Goal: Task Accomplishment & Management: Manage account settings

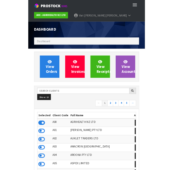
scroll to position [288315, 288608]
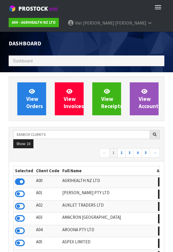
click at [44, 59] on ol "Dashboard" at bounding box center [87, 60] width 156 height 11
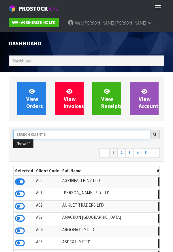
click at [43, 136] on input "text" at bounding box center [81, 134] width 137 height 9
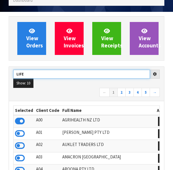
scroll to position [63, 0]
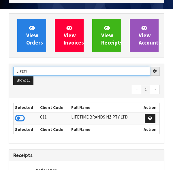
type input "LIFETI"
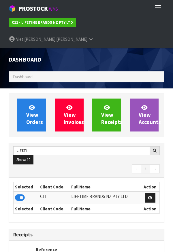
scroll to position [457, 165]
click at [161, 6] on button "Toggle navigation" at bounding box center [158, 7] width 13 height 10
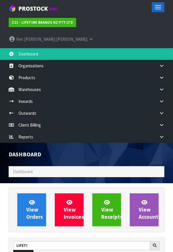
scroll to position [0, 0]
click at [161, 87] on icon at bounding box center [161, 89] width 5 height 4
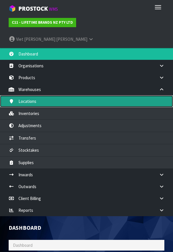
click at [27, 95] on link "Locations" at bounding box center [86, 101] width 173 height 12
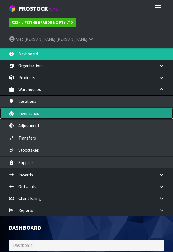
click at [23, 107] on link "Inventories" at bounding box center [86, 113] width 173 height 12
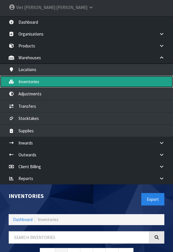
scroll to position [61, 0]
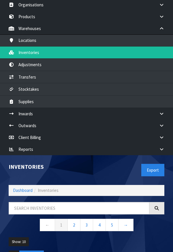
click at [113, 148] on div "Export" at bounding box center [128, 170] width 82 height 30
click at [156, 23] on link at bounding box center [164, 29] width 18 height 12
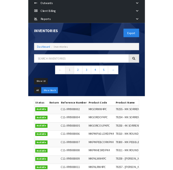
scroll to position [109, 0]
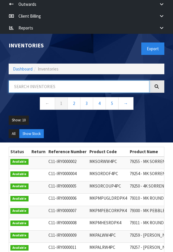
click at [35, 80] on input "text" at bounding box center [79, 86] width 141 height 12
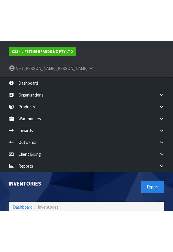
scroll to position [0, 0]
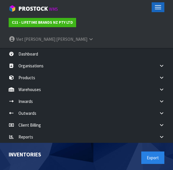
click at [159, 9] on span "button" at bounding box center [158, 9] width 6 height 1
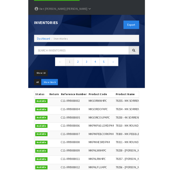
scroll to position [44, 0]
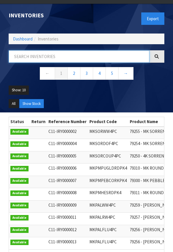
click at [43, 50] on input "text" at bounding box center [79, 56] width 141 height 12
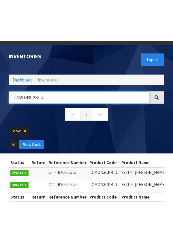
scroll to position [32, 0]
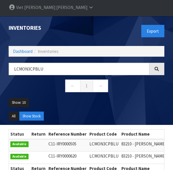
click at [145, 79] on nav "← 1 →" at bounding box center [87, 86] width 156 height 14
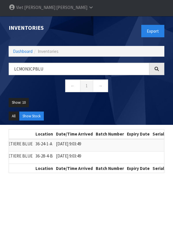
scroll to position [0, 0]
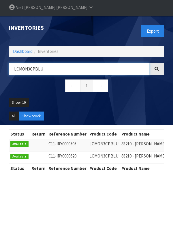
click at [61, 63] on input "LCMON3CPBLU" at bounding box center [79, 69] width 141 height 12
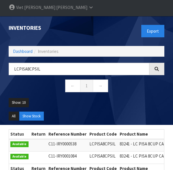
click at [150, 80] on div "LCPISA8CPSIL ← 1 →" at bounding box center [86, 80] width 165 height 35
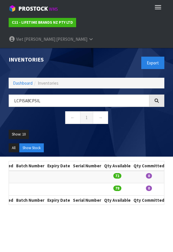
scroll to position [0, 272]
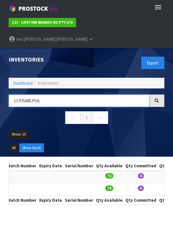
click at [64, 94] on input "LCPISA8CPSIL" at bounding box center [79, 100] width 141 height 12
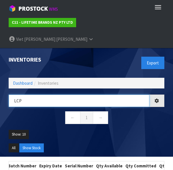
type input "LC"
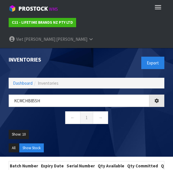
click at [147, 130] on ul "Show: 10 5 10 25 50" at bounding box center [87, 137] width 156 height 14
type input "KCMCHB85SH"
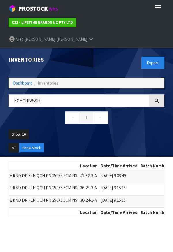
scroll to position [0, 141]
click at [107, 111] on link "→" at bounding box center [100, 117] width 15 height 12
click at [138, 112] on div "KCMCHB85SH ← 1 →" at bounding box center [86, 111] width 165 height 35
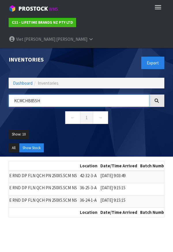
click at [125, 94] on input "KCMCHB85SH" at bounding box center [79, 100] width 141 height 12
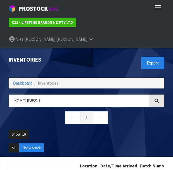
click at [146, 130] on ul "Show: 10 5 10 25 50" at bounding box center [87, 137] width 156 height 14
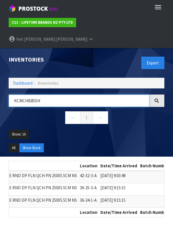
click at [52, 94] on input "KCMCHB85SH" at bounding box center [79, 100] width 141 height 12
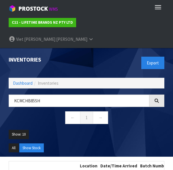
click at [144, 111] on nav "← 1 →" at bounding box center [87, 118] width 156 height 14
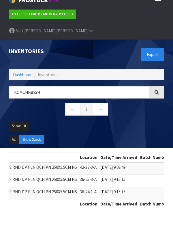
scroll to position [20, 0]
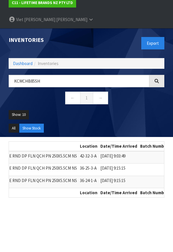
click at [139, 110] on ul "Show: 10 5 10 25 50" at bounding box center [87, 117] width 156 height 14
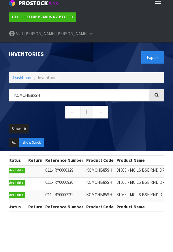
scroll to position [0, 0]
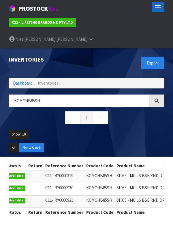
click at [164, 12] on button "Toggle navigation" at bounding box center [158, 7] width 13 height 10
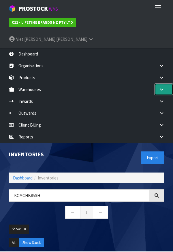
click at [163, 83] on link at bounding box center [164, 89] width 18 height 12
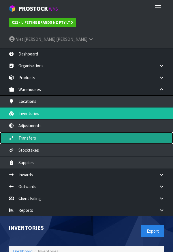
click at [28, 132] on link "Transfers" at bounding box center [86, 138] width 173 height 12
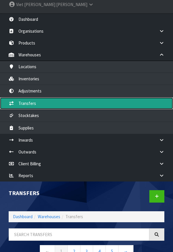
scroll to position [82, 0]
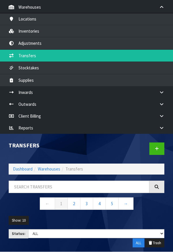
click at [123, 134] on div at bounding box center [128, 149] width 82 height 30
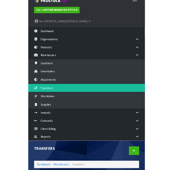
scroll to position [0, 0]
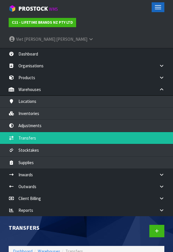
click at [154, 7] on button "Toggle navigation" at bounding box center [158, 7] width 13 height 10
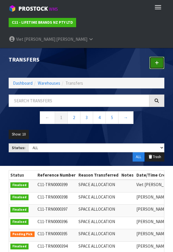
click at [155, 57] on link at bounding box center [157, 63] width 15 height 12
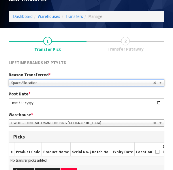
click at [121, 148] on div "Add Pick Pick Location Clear All" at bounding box center [86, 171] width 155 height 13
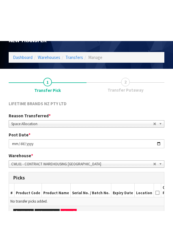
scroll to position [41, 0]
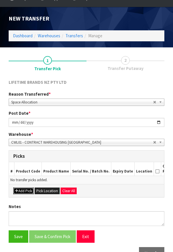
click at [19, 148] on button "Add Pick" at bounding box center [23, 190] width 21 height 7
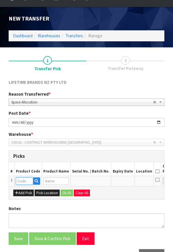
click at [23, 148] on input "text" at bounding box center [24, 180] width 17 height 7
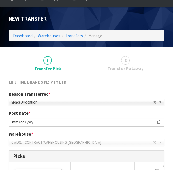
scroll to position [0, 6]
type input "LCMON3CPBLU"
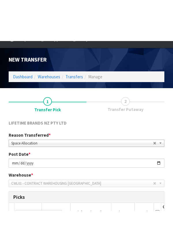
scroll to position [0, 12]
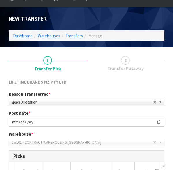
type input "83210 - [PERSON_NAME] 3CUP CAFETIERE BLUE"
type input "LCMON3CPBLU"
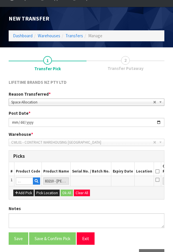
scroll to position [0, 0]
click at [35, 148] on icon "button" at bounding box center [37, 181] width 4 height 4
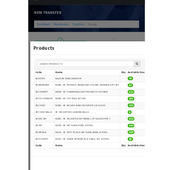
scroll to position [198, 0]
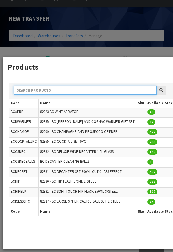
click at [40, 92] on input "text" at bounding box center [85, 90] width 143 height 9
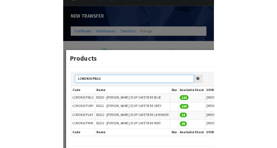
scroll to position [108, 0]
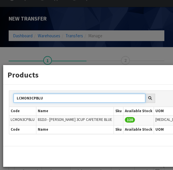
type input "LCMON3CPBLU"
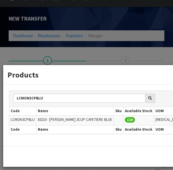
click at [142, 148] on div "Exit" at bounding box center [159, 156] width 313 height 21
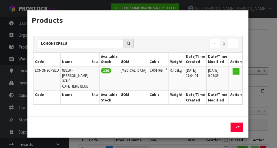
scroll to position [0, 0]
click at [237, 73] on icon "button" at bounding box center [235, 71] width 3 height 4
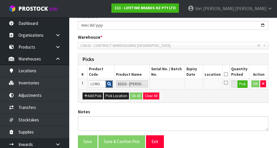
scroll to position [107, 0]
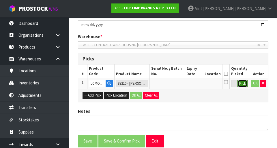
click at [241, 85] on button "Pick" at bounding box center [243, 84] width 10 height 8
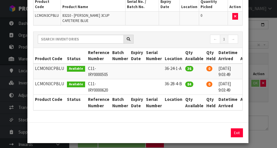
scroll to position [0, 7]
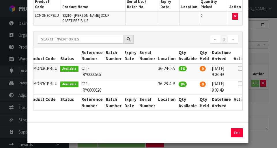
click at [238, 68] on icon at bounding box center [240, 68] width 5 height 0
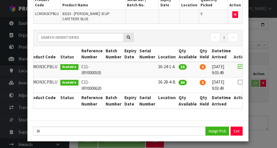
scroll to position [53, 0]
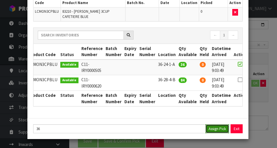
click at [215, 129] on button "Assign Pick" at bounding box center [218, 128] width 24 height 9
type input "36"
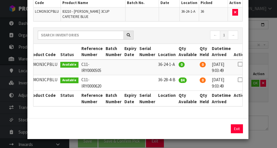
click at [268, 66] on div "Pick Line Picks Product Code Product Name Serial No. / Batch No. Expiry Date Lo…" at bounding box center [138, 74] width 277 height 148
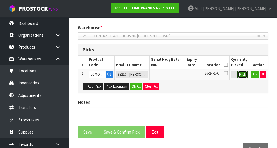
scroll to position [117, 0]
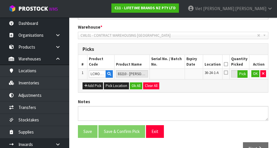
click at [227, 74] on icon at bounding box center [226, 72] width 4 height 5
click at [0, 0] on input "checkbox" at bounding box center [0, 0] width 0 height 0
click at [253, 74] on button "OK" at bounding box center [256, 73] width 8 height 7
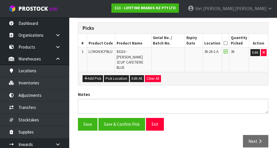
scroll to position [138, 0]
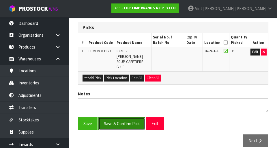
click at [109, 120] on button "Save & Confirm Pick" at bounding box center [121, 123] width 47 height 12
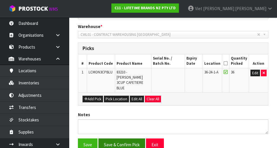
scroll to position [0, 0]
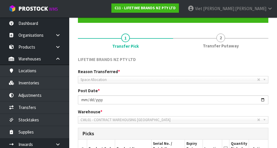
scroll to position [51, 0]
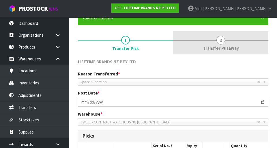
click at [226, 48] on span "Transfer Putaway" at bounding box center [221, 48] width 36 height 6
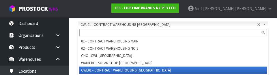
scroll to position [155, 0]
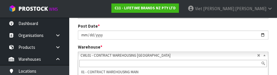
click at [72, 42] on section "× Close Transfer created 1 Transfer Pick 2 Transfer Putaway LIFETIME BRANDS NZ …" at bounding box center [173, 73] width 208 height 269
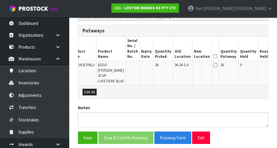
scroll to position [0, 18]
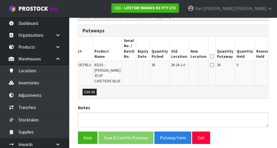
click at [210, 66] on icon at bounding box center [212, 65] width 4 height 5
click at [273, 69] on button "Edit" at bounding box center [278, 65] width 10 height 7
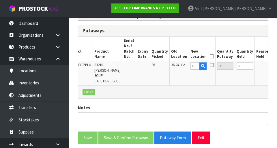
scroll to position [0, 16]
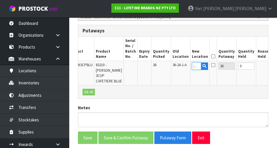
click at [192, 67] on input "text" at bounding box center [196, 65] width 9 height 7
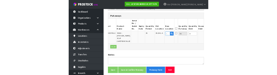
scroll to position [153, 0]
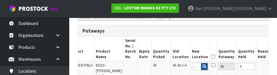
click at [201, 64] on button "button" at bounding box center [204, 66] width 7 height 8
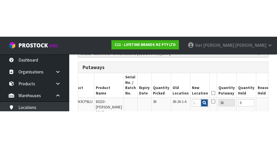
scroll to position [156, 0]
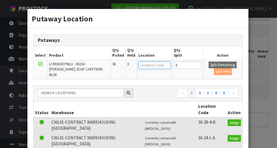
click at [146, 66] on input "text" at bounding box center [155, 65] width 32 height 7
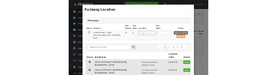
scroll to position [143, 0]
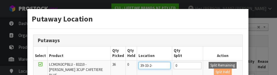
type input "39-33-2-c"
type input "39-33-2-C"
type input "39-33-2-c"
type input "39-33-2-C"
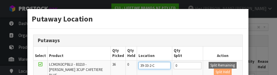
type input "39-33-2-C"
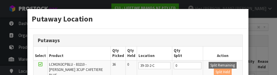
click at [214, 46] on div "Putaways" at bounding box center [137, 41] width 209 height 12
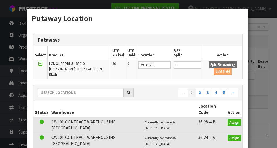
scroll to position [0, 0]
click at [260, 56] on div "Putaway Location Putaways Select Product Qty Picked Qty Held Location Qty Split…" at bounding box center [138, 74] width 277 height 148
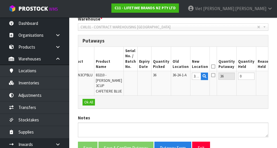
click at [237, 92] on td "0" at bounding box center [247, 83] width 20 height 24
click at [211, 76] on icon at bounding box center [213, 75] width 4 height 5
click at [0, 0] on input "checkbox" at bounding box center [0, 0] width 0 height 0
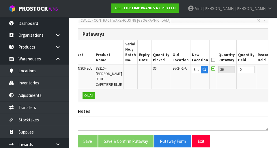
scroll to position [151, 0]
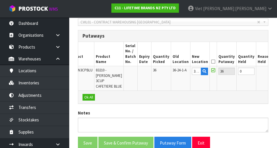
click at [274, 74] on button "OK" at bounding box center [278, 71] width 8 height 7
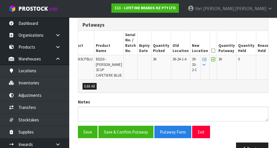
scroll to position [163, 0]
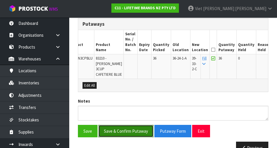
click at [115, 136] on button "Save & Confirm Putaway" at bounding box center [125, 131] width 55 height 12
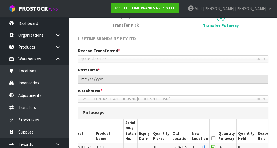
scroll to position [75, 0]
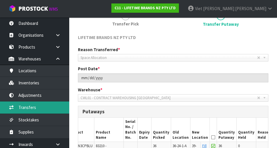
click at [20, 110] on link "Transfers" at bounding box center [34, 107] width 69 height 12
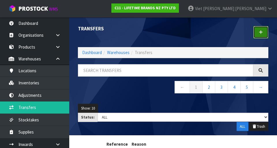
click at [261, 35] on link at bounding box center [261, 32] width 15 height 12
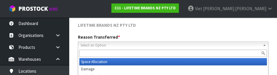
scroll to position [80, 0]
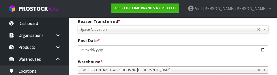
click at [75, 40] on div "Post Date * [DATE]" at bounding box center [173, 45] width 199 height 16
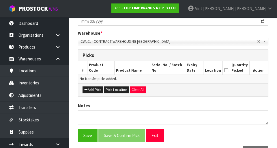
scroll to position [111, 0]
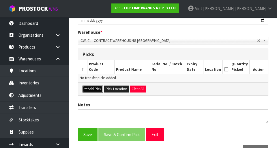
click at [91, 89] on button "Add Pick" at bounding box center [93, 88] width 21 height 7
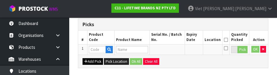
scroll to position [139, 0]
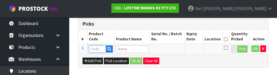
click at [99, 49] on input "text" at bounding box center [97, 48] width 17 height 7
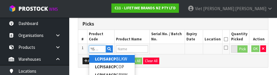
scroll to position [0, 6]
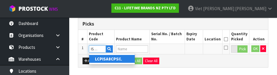
type input "LCPISA8CPSIL"
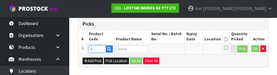
type input "83241 - LC PISA 8CUP CAFETIERE BRUSHED CHROME"
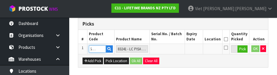
type input "LCPISA8CPSIL"
click at [206, 57] on div "Add Pick Pick Location Ok All Clear All" at bounding box center [173, 60] width 190 height 13
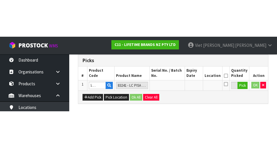
scroll to position [132, 0]
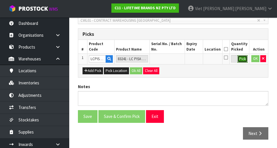
click at [242, 59] on button "Pick" at bounding box center [243, 59] width 10 height 8
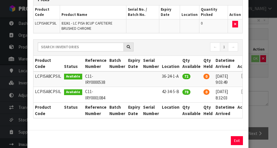
scroll to position [42, 0]
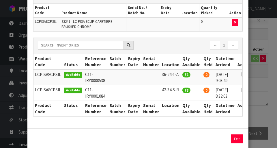
click at [236, 74] on td at bounding box center [244, 78] width 16 height 16
click at [236, 71] on td at bounding box center [244, 78] width 16 height 16
click at [242, 74] on icon at bounding box center [244, 74] width 5 height 0
click at [216, 138] on button "Assign Pick" at bounding box center [218, 138] width 24 height 9
type input "72"
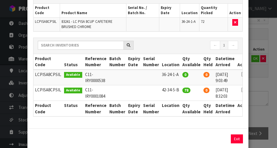
click at [265, 93] on div "Pick Line Picks Product Code Product Name Serial No. / Batch No. Expiry Date Lo…" at bounding box center [138, 74] width 277 height 148
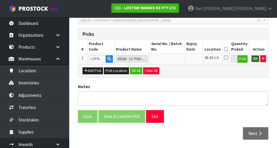
click at [252, 61] on button "OK" at bounding box center [256, 58] width 8 height 7
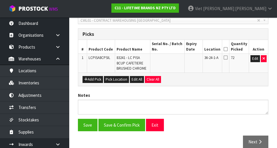
click at [228, 59] on icon at bounding box center [226, 57] width 4 height 5
click at [0, 0] on input "checkbox" at bounding box center [0, 0] width 0 height 0
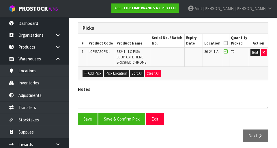
scroll to position [140, 0]
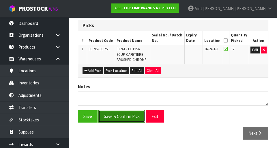
click at [114, 116] on button "Save & Confirm Pick" at bounding box center [121, 116] width 47 height 12
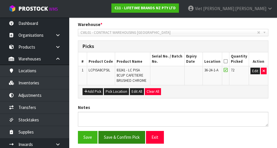
scroll to position [0, 0]
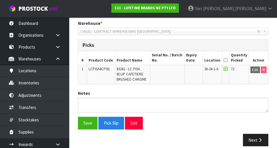
scroll to position [148, 0]
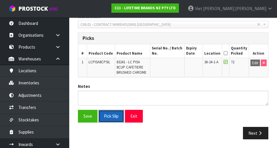
click at [109, 116] on button "Pick Slip" at bounding box center [111, 116] width 26 height 12
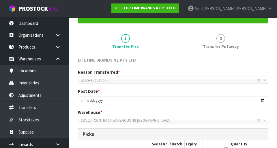
scroll to position [0, 0]
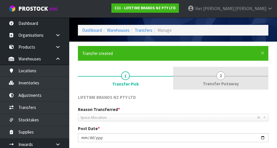
click at [216, 77] on link "2 Transfer Putaway" at bounding box center [220, 78] width 95 height 23
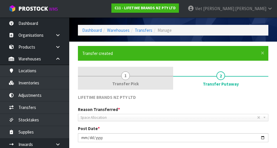
click at [118, 78] on link "1 Transfer Pick" at bounding box center [125, 78] width 95 height 23
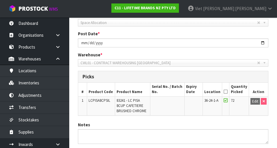
scroll to position [0, 0]
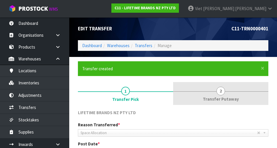
click at [226, 102] on span "Transfer Putaway" at bounding box center [221, 99] width 36 height 6
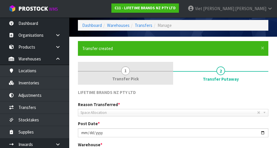
click at [96, 77] on link "1 Transfer Pick" at bounding box center [125, 73] width 95 height 23
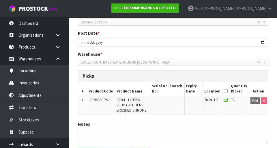
scroll to position [148, 0]
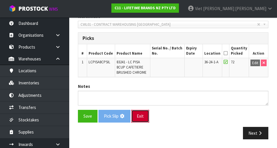
click at [140, 117] on button "Exit" at bounding box center [140, 116] width 18 height 12
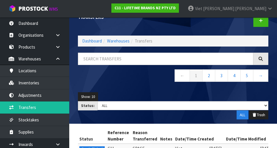
scroll to position [11, 0]
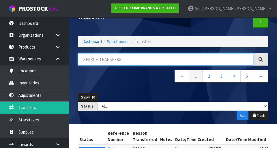
click at [99, 57] on input "text" at bounding box center [166, 59] width 176 height 12
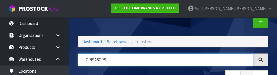
type input "LCPISA8CPSIL"
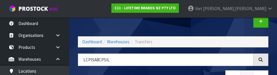
click at [82, 22] on div "Transfers" at bounding box center [124, 16] width 100 height 20
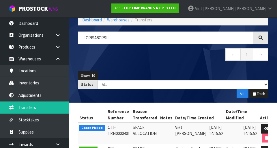
scroll to position [33, 0]
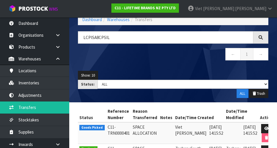
click at [265, 38] on div at bounding box center [261, 37] width 15 height 12
click at [262, 40] on div at bounding box center [261, 37] width 15 height 12
click at [257, 37] on div at bounding box center [261, 37] width 15 height 12
click at [262, 38] on icon at bounding box center [261, 37] width 4 height 4
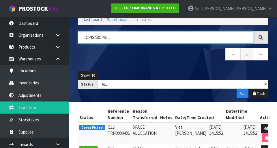
click at [238, 39] on input "LCPISA8CPSIL" at bounding box center [166, 37] width 176 height 12
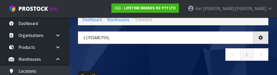
click at [92, 53] on nav "← 1 →" at bounding box center [173, 55] width 191 height 14
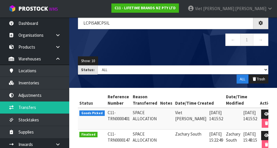
scroll to position [76, 0]
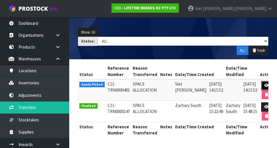
click at [265, 84] on icon at bounding box center [267, 85] width 4 height 4
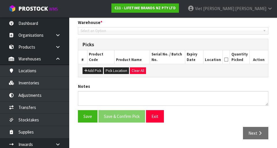
type input "[DATE]"
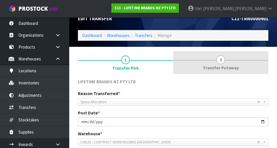
click at [223, 63] on span "2" at bounding box center [221, 59] width 9 height 9
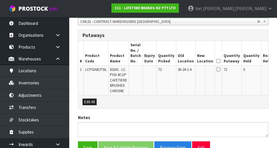
scroll to position [0, 16]
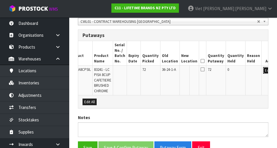
click at [263, 73] on button "Edit" at bounding box center [268, 70] width 10 height 7
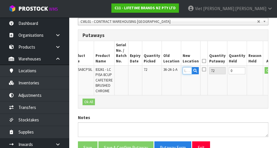
click at [183, 70] on input "text" at bounding box center [187, 70] width 9 height 7
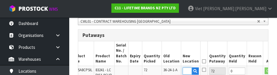
scroll to position [0, 11]
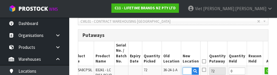
type input "39-33-2-C"
click at [246, 40] on div "Putaways" at bounding box center [173, 35] width 190 height 12
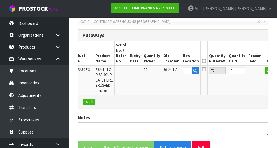
scroll to position [0, 0]
click at [202, 70] on icon at bounding box center [204, 69] width 4 height 5
click at [0, 0] on input "checkbox" at bounding box center [0, 0] width 0 height 0
click at [265, 73] on button "OK" at bounding box center [269, 70] width 8 height 7
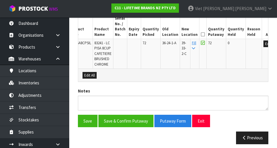
scroll to position [157, 0]
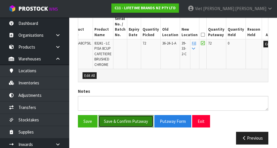
click at [116, 121] on button "Save & Confirm Putaway" at bounding box center [125, 121] width 55 height 12
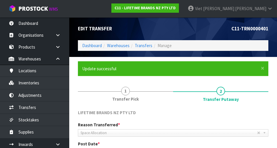
scroll to position [0, 0]
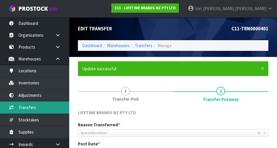
click at [22, 107] on link "Transfers" at bounding box center [34, 107] width 69 height 12
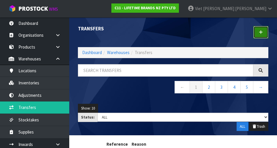
click at [263, 36] on link at bounding box center [261, 32] width 15 height 12
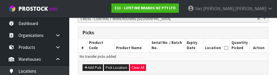
click at [240, 64] on div "Add Pick Pick Location Clear All" at bounding box center [173, 66] width 190 height 13
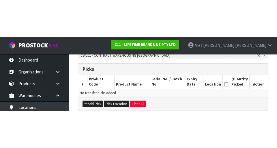
scroll to position [130, 0]
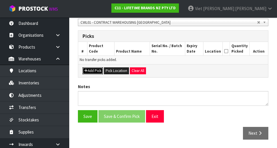
click at [88, 71] on button "Add Pick" at bounding box center [93, 70] width 21 height 7
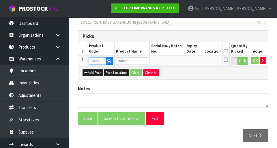
click at [96, 59] on input "text" at bounding box center [97, 60] width 17 height 7
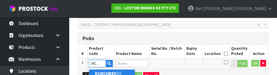
scroll to position [0, 3]
type input "KCMCHB85SH"
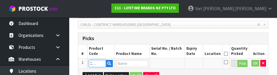
type input "81055 - MC LS BSE RND DP FLN QCH PN 250X5.5CM NS"
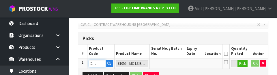
type input "KCMCHB85SH"
click at [187, 65] on td at bounding box center [194, 63] width 18 height 10
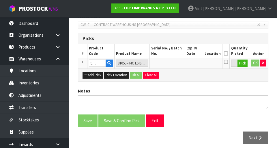
scroll to position [0, 0]
click at [243, 64] on button "Pick" at bounding box center [243, 63] width 10 height 8
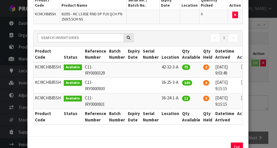
scroll to position [50, 0]
click at [241, 98] on icon at bounding box center [243, 98] width 5 height 0
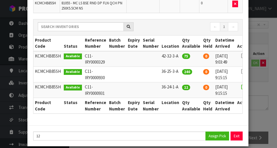
scroll to position [68, 0]
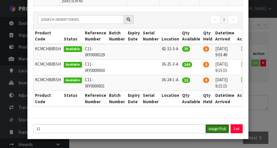
click at [216, 128] on button "Assign Pick" at bounding box center [218, 128] width 24 height 9
type input "12"
click at [266, 86] on div "Pick Line Picks Product Code Product Name Serial No. / Batch No. Expiry Date Lo…" at bounding box center [138, 74] width 277 height 148
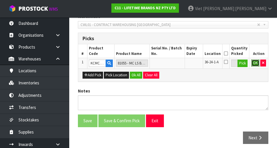
click at [253, 65] on button "OK" at bounding box center [256, 62] width 8 height 7
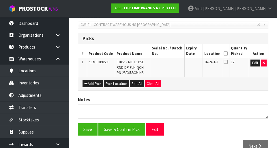
click at [227, 63] on icon at bounding box center [226, 61] width 4 height 5
click at [0, 0] on input "checkbox" at bounding box center [0, 0] width 0 height 0
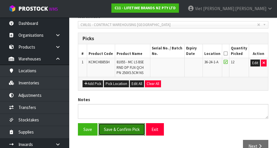
click at [112, 130] on button "Save & Confirm Pick" at bounding box center [121, 129] width 47 height 12
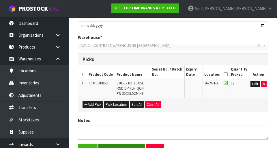
scroll to position [0, 0]
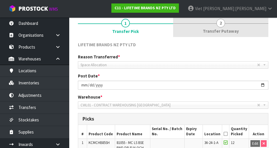
click at [221, 30] on span "Transfer Putaway" at bounding box center [221, 31] width 36 height 6
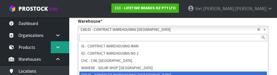
click at [68, 50] on link at bounding box center [60, 47] width 18 height 12
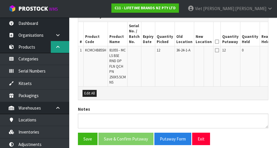
scroll to position [0, 16]
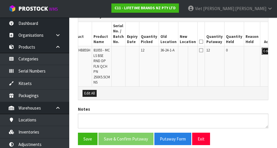
click at [262, 54] on button "Edit" at bounding box center [267, 51] width 10 height 7
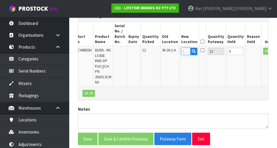
click at [181, 52] on input "text" at bounding box center [185, 51] width 9 height 7
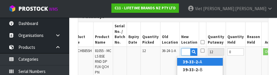
scroll to position [0, 11]
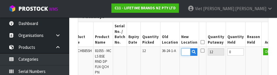
type input "39-33-2-C"
click at [246, 61] on td at bounding box center [254, 66] width 16 height 40
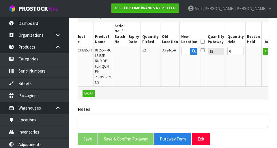
scroll to position [0, 0]
click at [263, 53] on button "OK" at bounding box center [267, 51] width 8 height 7
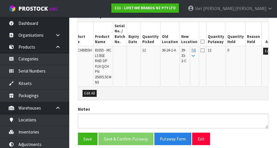
click at [201, 51] on icon at bounding box center [203, 50] width 4 height 5
click at [0, 0] on input "checkbox" at bounding box center [0, 0] width 0 height 0
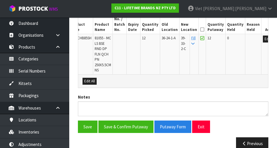
scroll to position [184, 0]
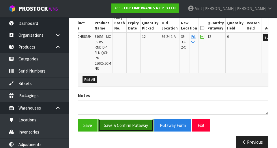
click at [118, 120] on button "Save & Confirm Putaway" at bounding box center [125, 125] width 55 height 12
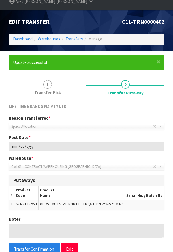
scroll to position [0, 0]
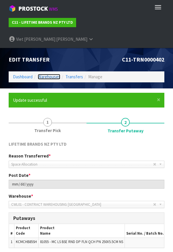
click at [42, 74] on link "Warehouses" at bounding box center [49, 76] width 23 height 5
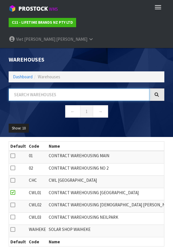
click at [43, 88] on input "text" at bounding box center [79, 94] width 141 height 12
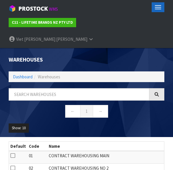
click at [161, 3] on button "Toggle navigation" at bounding box center [158, 7] width 13 height 10
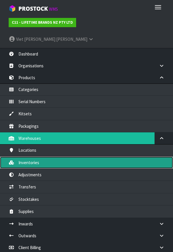
click at [21, 148] on link "Inventories" at bounding box center [86, 163] width 173 height 12
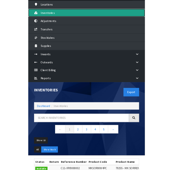
scroll to position [148, 0]
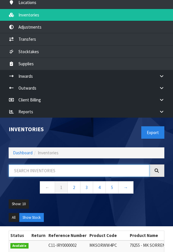
click at [110, 148] on input "text" at bounding box center [79, 170] width 141 height 12
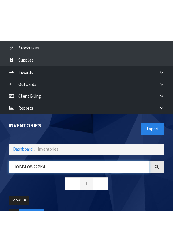
scroll to position [192, 0]
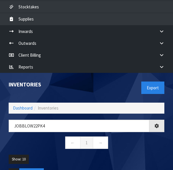
click at [146, 148] on ul "Show: 10 5 10 25 50" at bounding box center [87, 161] width 156 height 14
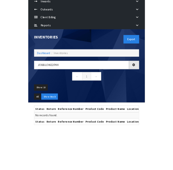
scroll to position [221, 0]
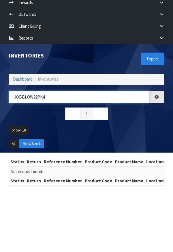
click at [23, 91] on input "JOBBLOW22PK4" at bounding box center [79, 97] width 141 height 12
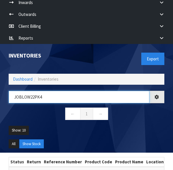
click at [29, 91] on input "JOBLOW22PK4" at bounding box center [79, 97] width 141 height 12
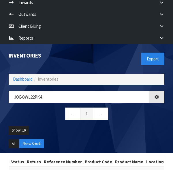
click at [151, 126] on ul "Show: 10 5 10 25 50" at bounding box center [87, 133] width 156 height 14
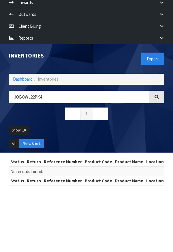
click at [157, 91] on div at bounding box center [157, 97] width 15 height 12
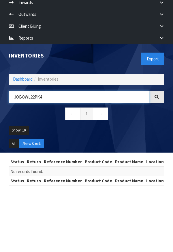
click at [130, 91] on input "JOBOWL22PK4" at bounding box center [79, 97] width 141 height 12
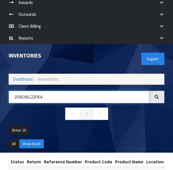
click at [21, 91] on input "JOBOWL22PK4" at bounding box center [79, 97] width 141 height 12
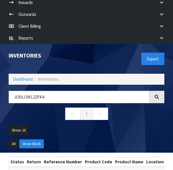
click at [157, 94] on icon at bounding box center [157, 97] width 6 height 6
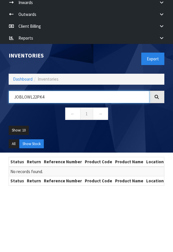
click at [22, 91] on input "JOBLOWL22PK4" at bounding box center [79, 97] width 141 height 12
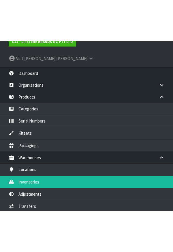
scroll to position [22, 0]
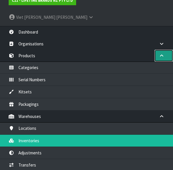
click at [161, 53] on icon at bounding box center [161, 55] width 5 height 4
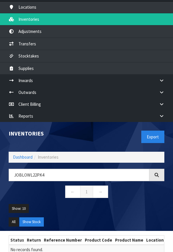
scroll to position [96, 0]
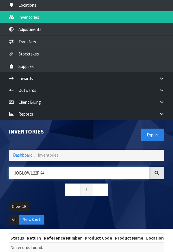
click at [114, 148] on input "JOBLOWL22PK4" at bounding box center [79, 173] width 141 height 12
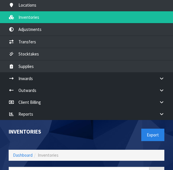
click at [125, 120] on div "Export" at bounding box center [128, 135] width 82 height 30
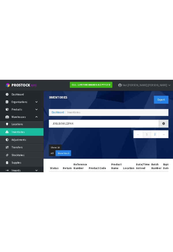
scroll to position [0, 0]
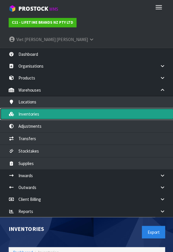
click at [34, 107] on link "Inventories" at bounding box center [86, 113] width 173 height 12
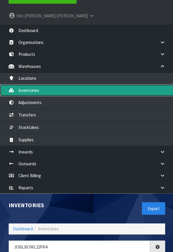
scroll to position [49, 0]
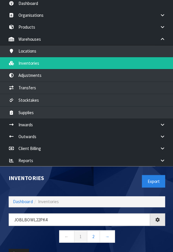
click at [117, 148] on div "Export" at bounding box center [128, 182] width 82 height 30
click at [115, 148] on div "Export" at bounding box center [128, 182] width 82 height 30
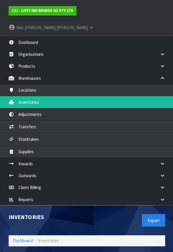
scroll to position [0, 0]
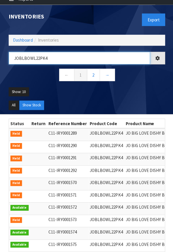
click at [121, 53] on input "JOBLBOWL22PK4" at bounding box center [79, 59] width 141 height 12
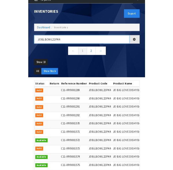
scroll to position [211, 0]
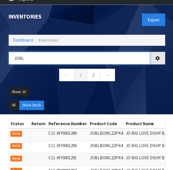
type input "JOB"
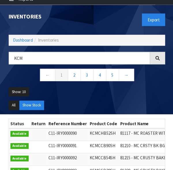
click at [146, 87] on ul "Show: 10 5 10 25 50" at bounding box center [87, 94] width 156 height 14
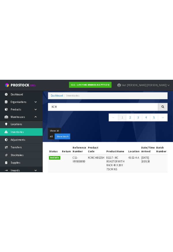
scroll to position [0, 0]
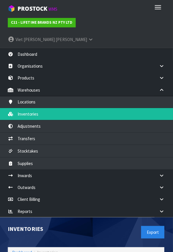
click at [120, 148] on div "Export" at bounding box center [128, 231] width 82 height 30
click at [163, 87] on icon at bounding box center [161, 89] width 5 height 4
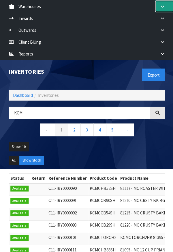
scroll to position [82, 0]
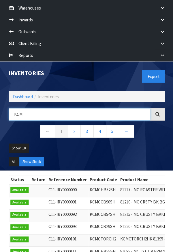
click at [32, 107] on input "KCM" at bounding box center [79, 113] width 141 height 12
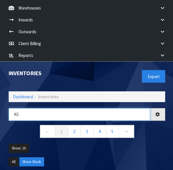
type input "K"
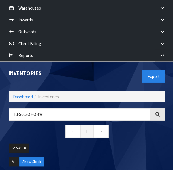
click at [156, 143] on ul "Show: 10 5 10 25 50" at bounding box center [87, 150] width 156 height 14
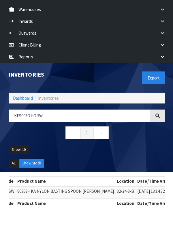
scroll to position [0, 92]
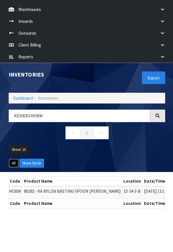
click at [16, 148] on button "All" at bounding box center [14, 163] width 10 height 9
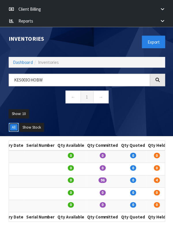
scroll to position [0, 320]
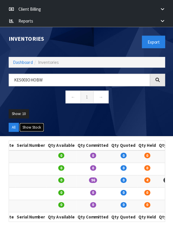
click at [40, 123] on button "Show Stock" at bounding box center [31, 127] width 25 height 9
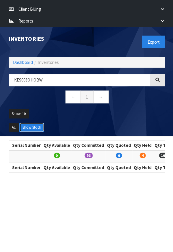
scroll to position [0, 315]
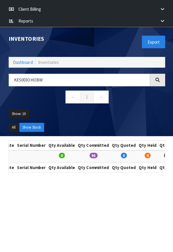
click at [33, 55] on div "Inventories Export Dashboard Inventories KES003OHOBW ← 1 → Show: 10 5 10 25 50 …" at bounding box center [86, 82] width 165 height 109
click at [35, 75] on input "KES003OHOBW" at bounding box center [79, 81] width 141 height 12
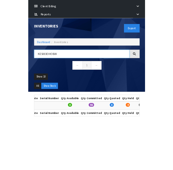
scroll to position [115, 0]
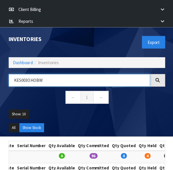
click at [27, 74] on input "KES003OHOBW" at bounding box center [79, 80] width 141 height 12
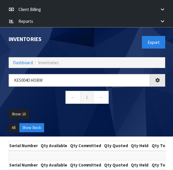
click at [125, 109] on ul "Show: 10 5 10 25 50" at bounding box center [87, 116] width 156 height 14
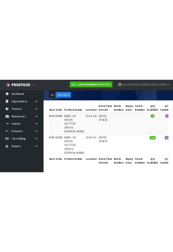
scroll to position [0, 0]
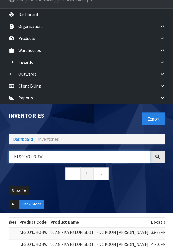
click at [55, 148] on input "KES004OHOBW" at bounding box center [79, 157] width 141 height 12
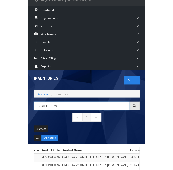
scroll to position [38, 0]
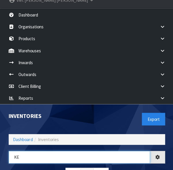
type input "K"
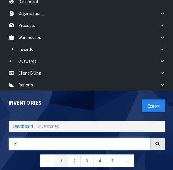
scroll to position [59, 0]
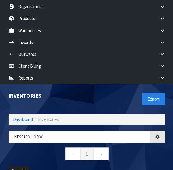
click at [146, 148] on ul "Show: 10 5 10 25 50" at bounding box center [87, 173] width 156 height 14
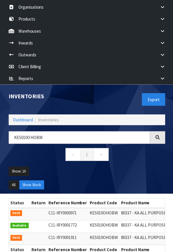
click at [157, 134] on icon at bounding box center [157, 137] width 6 height 6
click at [157, 131] on div at bounding box center [157, 137] width 15 height 12
click at [157, 134] on icon at bounding box center [157, 137] width 6 height 6
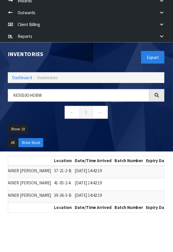
scroll to position [0, 177]
click at [121, 148] on section "Inventories Export Dashboard Inventories KES010OHOBW ← 1 → Show: 10 5 10 25 50 …" at bounding box center [86, 169] width 173 height 252
click at [58, 90] on input "KES010OHOBW" at bounding box center [79, 96] width 141 height 12
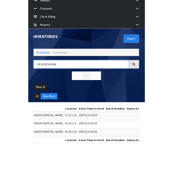
scroll to position [100, 0]
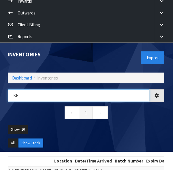
type input "K"
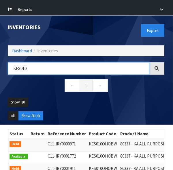
scroll to position [135, 0]
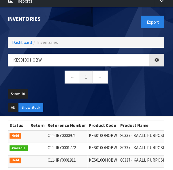
click at [57, 90] on ul "Show: 10 5 10 25 50" at bounding box center [87, 97] width 156 height 14
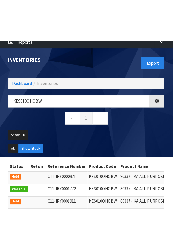
scroll to position [126, 0]
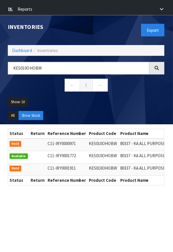
click at [161, 63] on div at bounding box center [157, 69] width 15 height 12
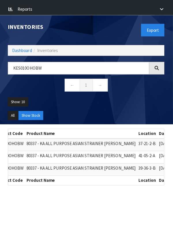
scroll to position [0, 93]
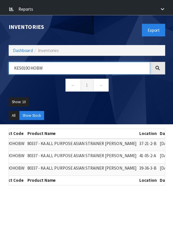
click at [53, 63] on input "KES010OHOBW" at bounding box center [79, 69] width 141 height 12
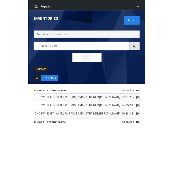
scroll to position [127, 0]
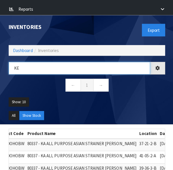
type input "K"
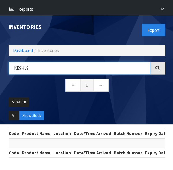
scroll to position [126, 0]
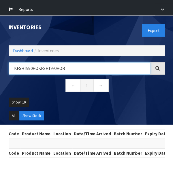
click at [113, 63] on input "KESH1990HOKESH1990HOB" at bounding box center [79, 69] width 141 height 12
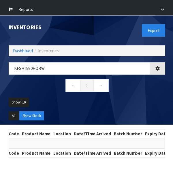
click at [135, 98] on ul "Show: 10 5 10 25 50" at bounding box center [87, 105] width 156 height 14
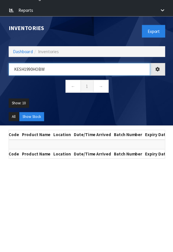
click at [24, 63] on input "KESH1990HOBW" at bounding box center [79, 69] width 141 height 12
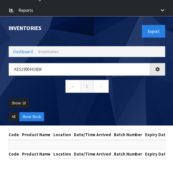
click at [134, 98] on ul "Show: 10 5 10 25 50" at bounding box center [87, 105] width 156 height 14
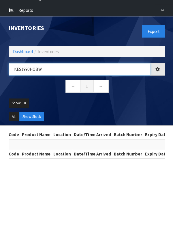
click at [34, 63] on input "KES1990HOBW" at bounding box center [79, 69] width 141 height 12
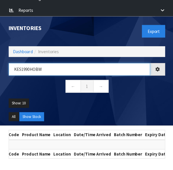
click at [29, 63] on input "KES1990HOBW" at bounding box center [79, 69] width 141 height 12
type input "KES199OHOBW"
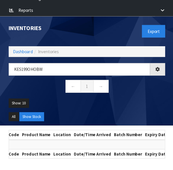
click at [145, 98] on ul "Show: 10 5 10 25 50" at bounding box center [87, 105] width 156 height 14
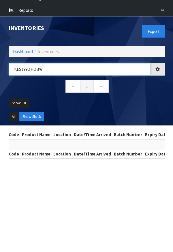
click at [131, 63] on input "KES199OHOBW" at bounding box center [79, 69] width 141 height 12
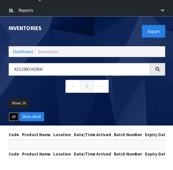
click at [15, 111] on button "All" at bounding box center [14, 115] width 10 height 9
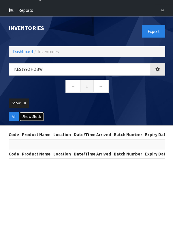
click at [30, 111] on button "Show Stock" at bounding box center [31, 115] width 25 height 9
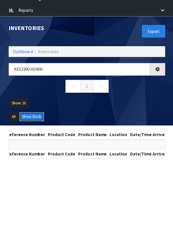
scroll to position [0, 0]
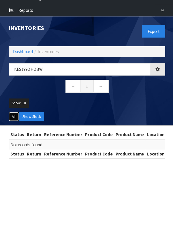
click at [14, 111] on button "All" at bounding box center [14, 115] width 10 height 9
click at [32, 111] on button "Show Stock" at bounding box center [31, 115] width 25 height 9
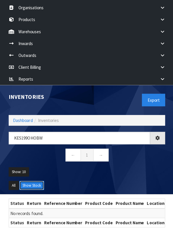
scroll to position [57, 0]
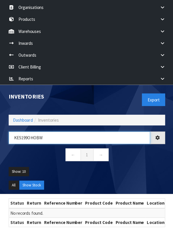
click at [94, 132] on input "KES199OHOBW" at bounding box center [79, 138] width 141 height 12
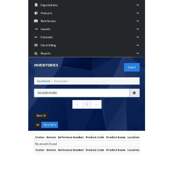
scroll to position [57, 0]
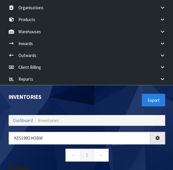
click at [148, 148] on nav "← 1 →" at bounding box center [87, 155] width 156 height 14
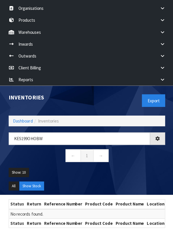
click at [134, 147] on div "KES199OHOBW ← 1 →" at bounding box center [86, 149] width 165 height 35
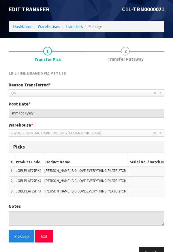
scroll to position [0, 63]
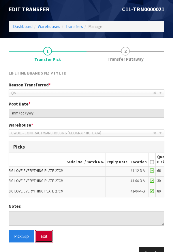
click at [47, 230] on button "Exit" at bounding box center [44, 236] width 18 height 12
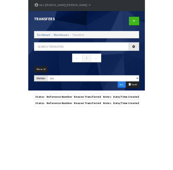
scroll to position [53, 0]
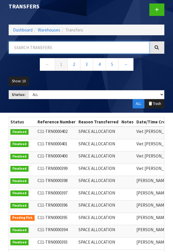
click at [108, 41] on input "text" at bounding box center [79, 47] width 141 height 12
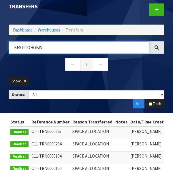
type input "KES199OHOBW"
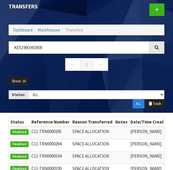
click at [157, 41] on div at bounding box center [157, 47] width 15 height 12
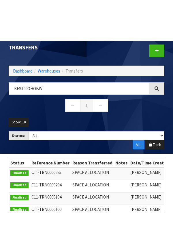
scroll to position [32, 0]
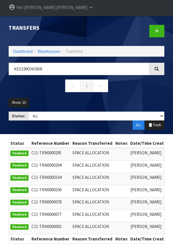
click at [159, 67] on icon at bounding box center [157, 69] width 4 height 4
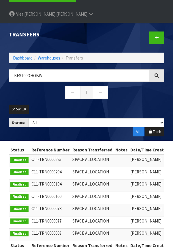
scroll to position [0, 0]
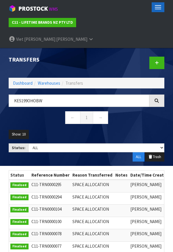
click at [157, 8] on button "Toggle navigation" at bounding box center [158, 7] width 13 height 10
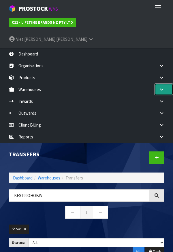
click at [165, 83] on link at bounding box center [164, 89] width 18 height 12
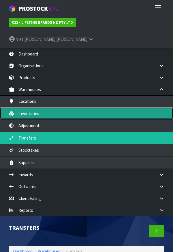
click at [61, 107] on link "Inventories" at bounding box center [86, 113] width 173 height 12
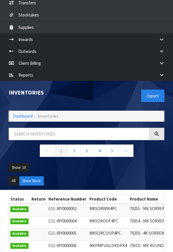
scroll to position [137, 0]
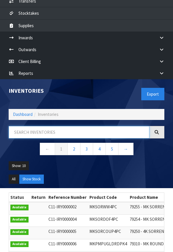
click at [75, 126] on input "text" at bounding box center [79, 132] width 141 height 12
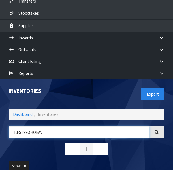
type input "KES199OHOBW"
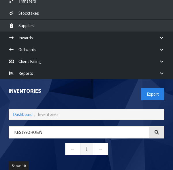
click at [139, 161] on ul "Show: 10 5 10 25 50" at bounding box center [87, 168] width 156 height 14
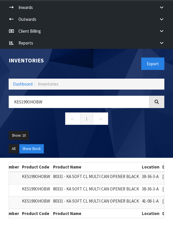
scroll to position [0, 0]
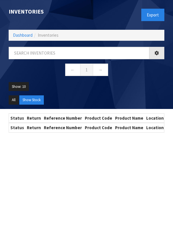
click at [45, 66] on nav "← 1 →" at bounding box center [87, 71] width 156 height 14
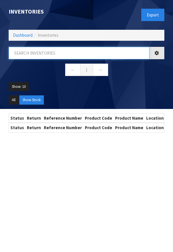
click at [47, 55] on input "text" at bounding box center [79, 53] width 141 height 12
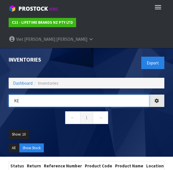
type input "K"
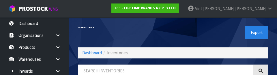
click at [173, 40] on div "Export" at bounding box center [223, 32] width 100 height 30
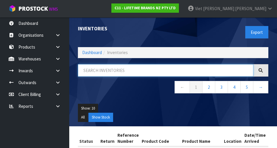
click at [106, 68] on input "text" at bounding box center [166, 70] width 176 height 12
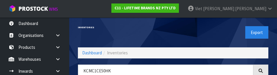
click at [173, 40] on div "Export" at bounding box center [223, 32] width 100 height 30
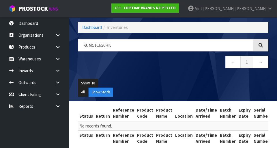
scroll to position [25, 0]
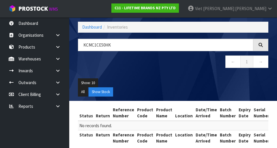
click at [173, 46] on div at bounding box center [261, 45] width 15 height 12
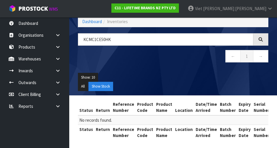
scroll to position [31, 0]
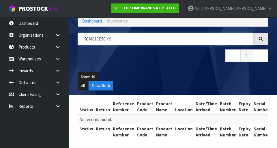
click at [173, 37] on input "KCMC1CE50HK" at bounding box center [166, 39] width 176 height 12
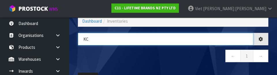
type input "K"
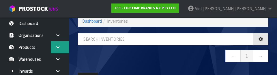
click at [64, 51] on link at bounding box center [60, 47] width 18 height 12
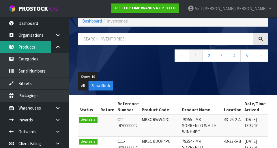
click at [17, 50] on link "Products" at bounding box center [34, 47] width 69 height 12
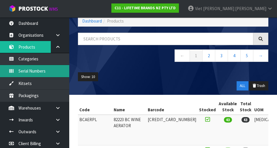
click at [23, 73] on link "Serial Numbers" at bounding box center [34, 71] width 69 height 12
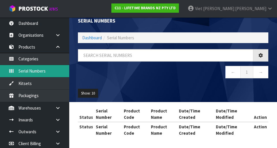
scroll to position [17, 0]
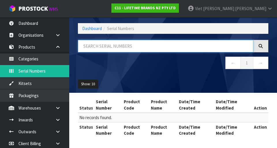
click at [98, 47] on input "text" at bounding box center [166, 46] width 176 height 12
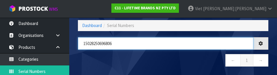
type input "15028250696806"
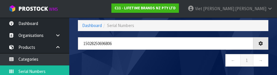
click at [173, 63] on nav "← 1 →" at bounding box center [173, 61] width 191 height 14
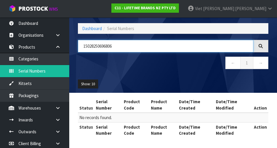
click at [173, 47] on input "15028250696806" at bounding box center [166, 46] width 176 height 12
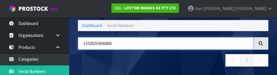
click at [173, 42] on input "15028250696806" at bounding box center [166, 43] width 176 height 12
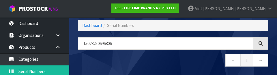
click at [173, 63] on nav "← 1 →" at bounding box center [173, 61] width 191 height 14
click at [173, 60] on nav "← 1 →" at bounding box center [173, 61] width 191 height 14
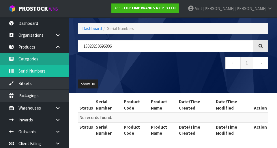
click at [13, 57] on icon at bounding box center [11, 59] width 5 height 4
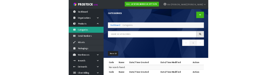
scroll to position [12, 0]
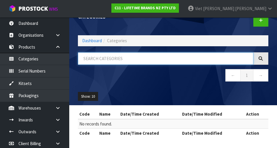
click at [98, 58] on input "text" at bounding box center [166, 58] width 176 height 12
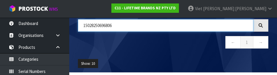
type input "15028250696806"
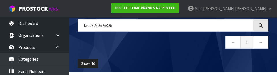
click at [173, 49] on nav "← 1 →" at bounding box center [173, 43] width 191 height 14
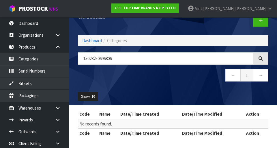
click at [173, 59] on icon at bounding box center [261, 58] width 4 height 4
click at [173, 62] on div at bounding box center [261, 58] width 15 height 12
click at [173, 57] on icon at bounding box center [261, 58] width 4 height 4
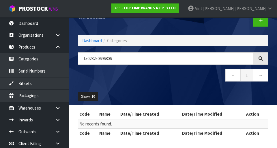
click at [173, 57] on icon at bounding box center [261, 58] width 4 height 4
click at [173, 59] on icon at bounding box center [261, 58] width 4 height 4
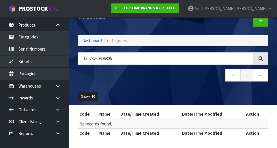
scroll to position [25, 0]
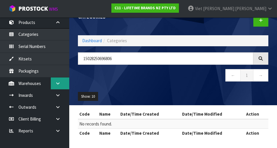
click at [64, 83] on link at bounding box center [60, 83] width 18 height 12
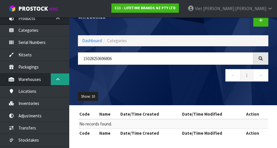
scroll to position [27, 0]
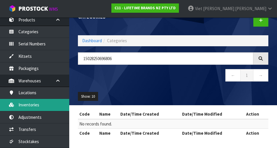
click at [27, 108] on link "Inventories" at bounding box center [34, 105] width 69 height 12
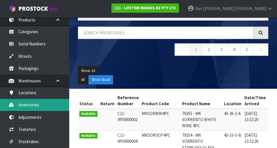
scroll to position [25, 0]
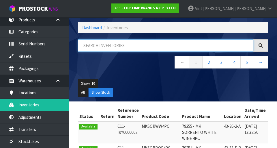
click at [99, 51] on input "text" at bounding box center [166, 45] width 176 height 12
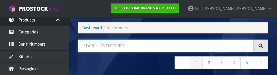
click at [94, 47] on input "text" at bounding box center [166, 45] width 176 height 12
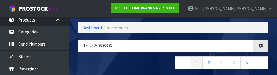
click at [86, 60] on nav "← 1 2 3 4 5 →" at bounding box center [173, 63] width 191 height 14
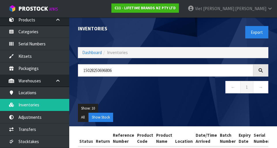
scroll to position [0, 0]
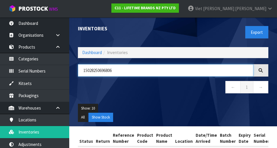
click at [173, 68] on input "15028250696806" at bounding box center [166, 70] width 176 height 12
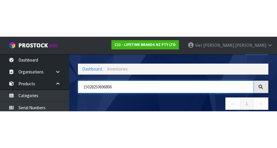
scroll to position [33, 0]
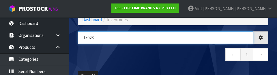
type input "1502"
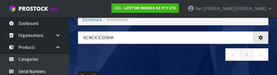
click at [173, 61] on nav "← 1 →" at bounding box center [173, 55] width 191 height 14
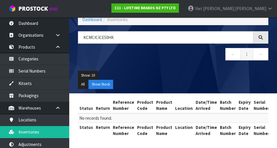
click at [173, 38] on div at bounding box center [261, 37] width 15 height 12
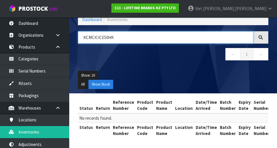
click at [98, 38] on input "KCMCICICE50HK" at bounding box center [166, 37] width 176 height 12
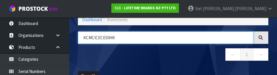
click at [106, 39] on input "KCMCICECE50HK" at bounding box center [166, 37] width 176 height 12
type input "KCMCICE50HK"
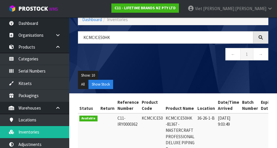
click at [173, 43] on div at bounding box center [261, 37] width 15 height 12
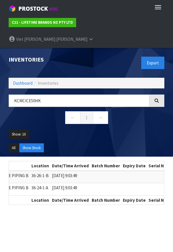
scroll to position [0, 363]
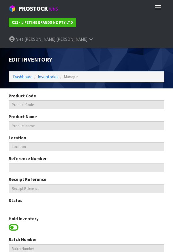
type input "KCMCICE50"
type input "KCMCICE50HK -81367 - MASTERCRAFT PROFESSIONAL DELUXE PIPING B"
type input "36-26-1-B"
type input "C11-IRY0000362"
type input "C11-REC0000008"
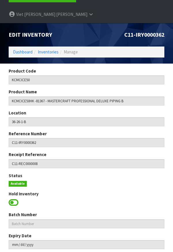
scroll to position [27, 0]
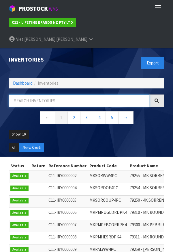
click at [27, 94] on input "text" at bounding box center [79, 100] width 141 height 12
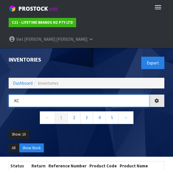
type input "K"
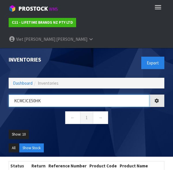
type input "KCMCICE50HK"
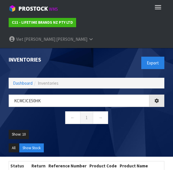
click at [140, 130] on ul "Show: 10 5 10 25 50" at bounding box center [87, 137] width 156 height 14
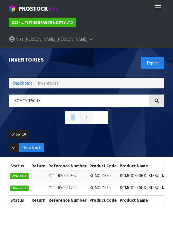
click at [39, 111] on nav "← 1 →" at bounding box center [87, 118] width 156 height 14
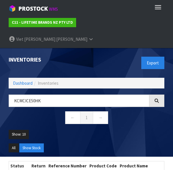
click at [152, 130] on ul "Show: 10 5 10 25 50" at bounding box center [87, 137] width 156 height 14
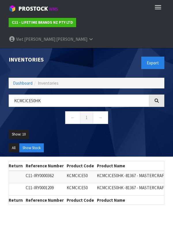
scroll to position [0, 23]
copy td "KCMCICE50"
click at [156, 4] on button "Toggle navigation" at bounding box center [158, 7] width 13 height 10
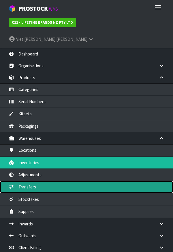
click at [22, 181] on link "Transfers" at bounding box center [86, 187] width 173 height 12
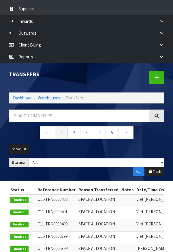
scroll to position [201, 0]
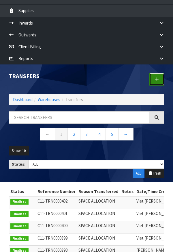
click at [156, 73] on link at bounding box center [157, 79] width 15 height 12
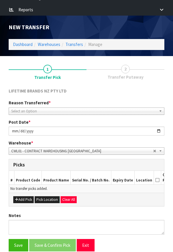
scroll to position [258, 0]
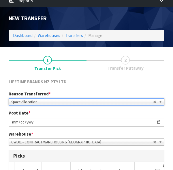
click at [144, 74] on div "LIFETIME BRANDS NZ PTY LTD Reason Transferred * Space Allocation Damage Expired…" at bounding box center [87, 168] width 156 height 189
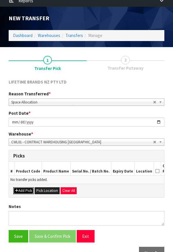
click at [21, 187] on button "Add Pick" at bounding box center [23, 190] width 21 height 7
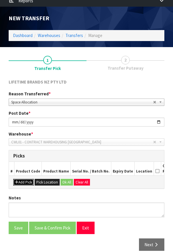
scroll to position [250, 0]
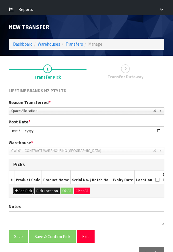
click at [20, 187] on button "Add Pick" at bounding box center [23, 190] width 21 height 7
click at [21, 187] on button "Add Pick" at bounding box center [23, 190] width 21 height 7
click at [20, 187] on button "Add Pick" at bounding box center [23, 190] width 21 height 7
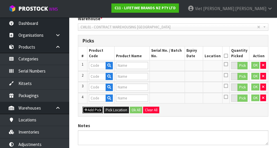
scroll to position [125, 0]
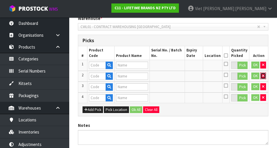
click at [173, 76] on button "button" at bounding box center [263, 75] width 6 height 7
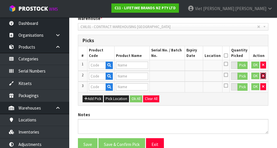
click at [173, 77] on button "button" at bounding box center [263, 75] width 6 height 7
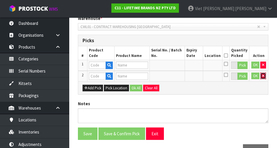
click at [173, 79] on button "button" at bounding box center [263, 75] width 6 height 7
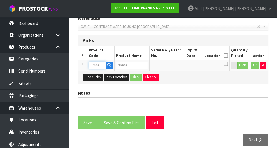
click at [95, 66] on input "text" at bounding box center [97, 65] width 17 height 7
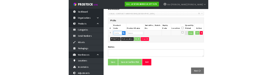
scroll to position [123, 0]
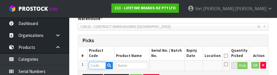
click at [93, 66] on input "text" at bounding box center [97, 65] width 17 height 7
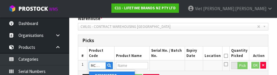
type input "KCMCICE50"
click at [91, 45] on div "Picks" at bounding box center [173, 41] width 190 height 12
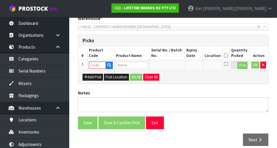
scroll to position [0, 0]
click at [96, 65] on input "text" at bounding box center [97, 65] width 17 height 7
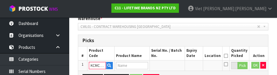
scroll to position [0, 4]
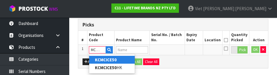
click at [98, 59] on strong "KCMCICE50" at bounding box center [106, 59] width 22 height 5
type input "KCMCICE50"
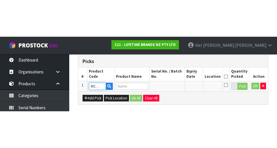
scroll to position [0, 0]
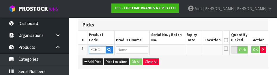
type input "KCMCICE50HK -81367 - MASTERCRAFT PROFESSIONAL DELUXE PIPING B"
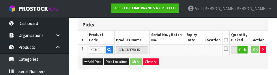
click at [173, 60] on div "Add Pick Pick Location Ok All Clear All" at bounding box center [173, 61] width 190 height 13
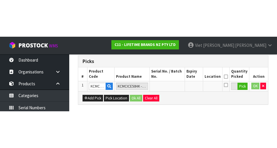
scroll to position [132, 0]
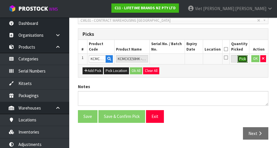
click at [173, 61] on button "Pick" at bounding box center [243, 59] width 10 height 8
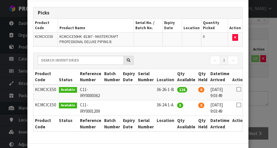
click at [173, 105] on icon at bounding box center [239, 105] width 5 height 0
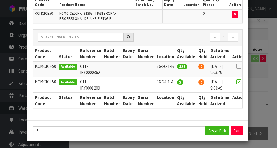
scroll to position [53, 0]
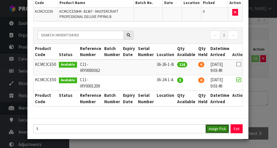
click at [173, 130] on button "Assign Pick" at bounding box center [218, 128] width 24 height 9
type input "5"
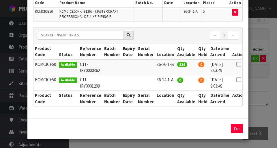
click at [173, 85] on div "Pick Line Picks Product Code Product Name Serial No. / Batch No. Expiry Date Lo…" at bounding box center [138, 74] width 277 height 148
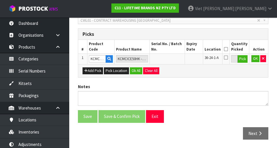
click at [173, 58] on icon at bounding box center [226, 57] width 4 height 5
click at [0, 0] on input "checkbox" at bounding box center [0, 0] width 0 height 0
click at [173, 61] on button "OK" at bounding box center [256, 58] width 8 height 7
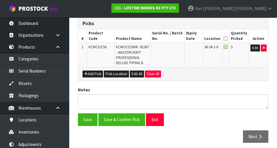
scroll to position [146, 0]
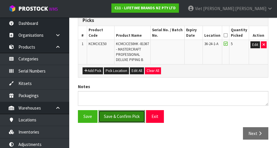
click at [115, 116] on button "Save & Confirm Pick" at bounding box center [121, 116] width 47 height 12
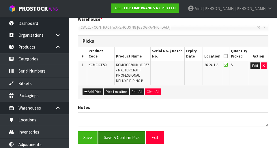
scroll to position [0, 0]
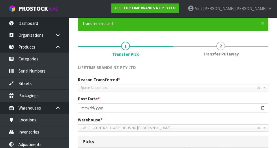
scroll to position [50, 0]
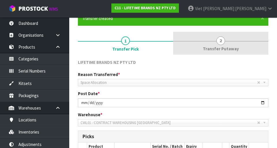
click at [173, 46] on link "2 Transfer Putaway" at bounding box center [220, 43] width 95 height 23
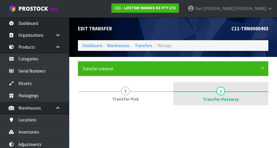
scroll to position [0, 0]
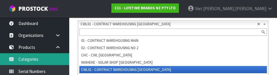
click at [69, 61] on link "Categories" at bounding box center [34, 59] width 69 height 12
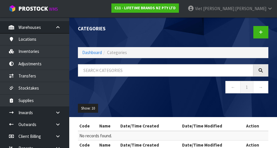
scroll to position [81, 0]
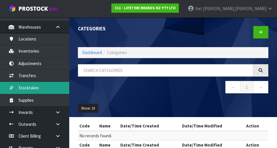
click at [20, 82] on link "Stocktakes" at bounding box center [34, 88] width 69 height 12
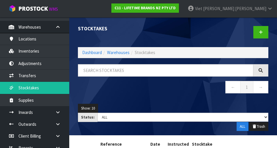
click at [17, 76] on div "Stocktakes Dashboard Warehouses Stocktakes ← 1 → Show: 10 5 10 25 50 Status: Dr…" at bounding box center [138, 112] width 277 height 224
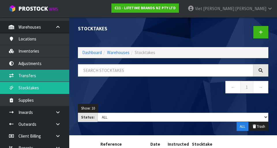
click at [19, 72] on link "Transfers" at bounding box center [34, 76] width 69 height 12
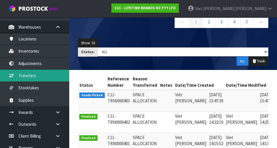
scroll to position [66, 0]
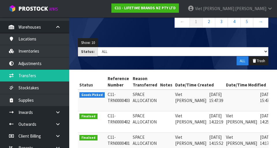
click at [173, 103] on td at bounding box center [242, 101] width 34 height 22
click at [173, 101] on td at bounding box center [242, 101] width 34 height 22
click at [91, 97] on span "Goods Picked" at bounding box center [91, 95] width 25 height 6
click at [87, 94] on span "Goods Picked" at bounding box center [91, 95] width 25 height 6
click at [88, 95] on span "Goods Picked" at bounding box center [91, 95] width 25 height 6
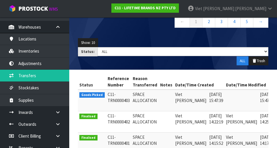
click at [92, 96] on span "Goods Picked" at bounding box center [91, 95] width 25 height 6
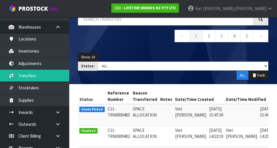
scroll to position [43, 0]
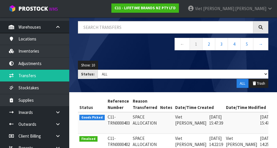
click at [92, 116] on span "Goods Picked" at bounding box center [91, 118] width 25 height 6
click at [89, 116] on span "Goods Picked" at bounding box center [91, 118] width 25 height 6
click at [89, 117] on span "Goods Picked" at bounding box center [91, 118] width 25 height 6
click at [89, 116] on span "Goods Picked" at bounding box center [91, 118] width 25 height 6
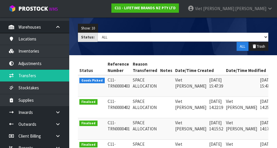
scroll to position [81, 0]
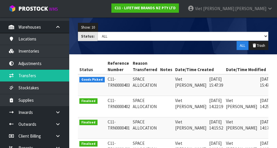
click at [117, 79] on td "C11-TRN0000403" at bounding box center [118, 85] width 25 height 22
click at [120, 82] on td "C11-TRN0000403" at bounding box center [118, 85] width 25 height 22
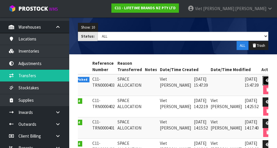
click at [173, 78] on link at bounding box center [268, 80] width 11 height 9
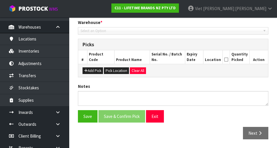
click at [173, 79] on div "LIFETIME BRANDS NZ PTY LTD Reason Transferred * Space Allocation Damage Expired…" at bounding box center [173, 55] width 191 height 176
type input "[DATE]"
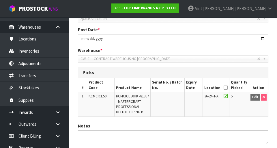
scroll to position [93, 0]
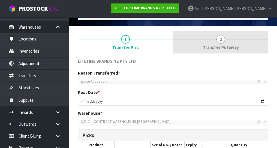
click at [173, 42] on link "2 Transfer Putaway" at bounding box center [220, 42] width 95 height 23
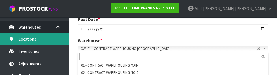
click at [69, 39] on link "Locations" at bounding box center [34, 39] width 69 height 12
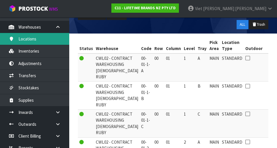
scroll to position [98, 0]
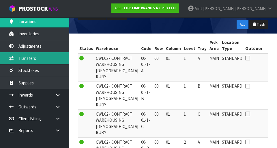
click at [24, 53] on link "Transfers" at bounding box center [34, 58] width 69 height 12
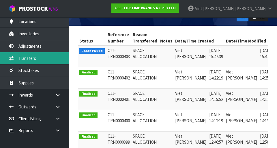
scroll to position [107, 0]
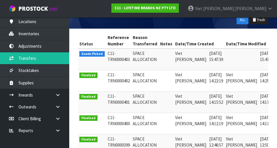
click at [101, 56] on span "Goods Picked" at bounding box center [91, 54] width 25 height 6
click at [173, 60] on td "14/08/2025 15:47:39" at bounding box center [267, 60] width 17 height 22
click at [173, 64] on td "14/08/2025 15:47:39" at bounding box center [267, 60] width 17 height 22
click at [116, 57] on td "C11-TRN0000403" at bounding box center [118, 60] width 25 height 22
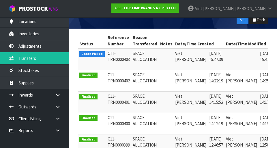
scroll to position [0, 15]
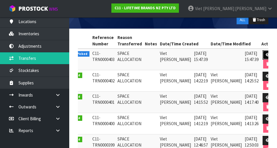
click at [173, 54] on icon at bounding box center [268, 55] width 4 height 4
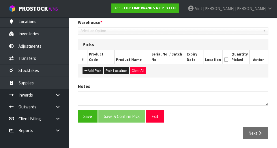
type input "[DATE]"
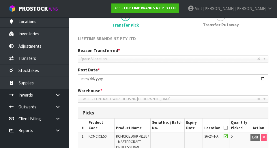
scroll to position [53, 0]
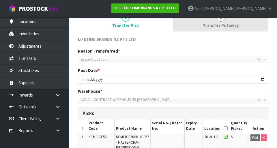
click at [173, 26] on span "Transfer Putaway" at bounding box center [221, 25] width 36 height 6
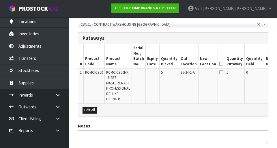
scroll to position [0, 19]
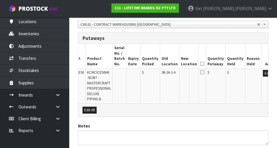
click at [173, 72] on icon at bounding box center [202, 72] width 4 height 5
click at [173, 74] on button "Edit" at bounding box center [268, 73] width 10 height 7
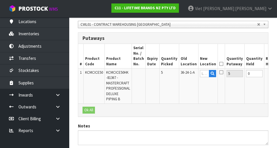
scroll to position [0, 18]
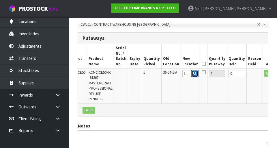
click at [173, 73] on icon "button" at bounding box center [195, 74] width 4 height 4
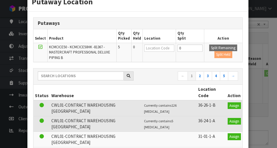
scroll to position [17, 0]
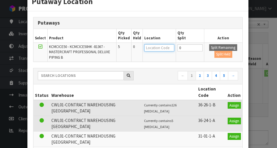
click at [151, 48] on input "text" at bounding box center [159, 47] width 30 height 7
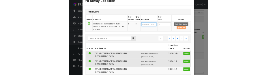
scroll to position [125, 0]
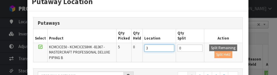
type input "36"
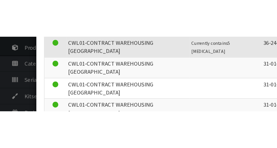
scroll to position [133, 0]
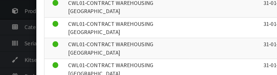
click at [12, 58] on div "Putaway Location Putaways Select Product Qty Picked Qty Held Location Qty Split…" at bounding box center [138, 37] width 277 height 75
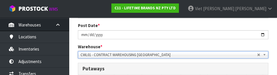
scroll to position [86, 0]
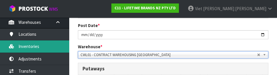
type input "$"
click at [22, 52] on link "Inventories" at bounding box center [34, 46] width 69 height 12
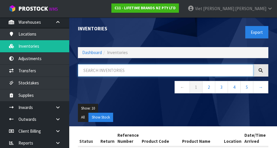
click at [105, 72] on input "text" at bounding box center [166, 70] width 176 height 12
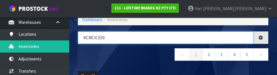
type input "KCMCICE50"
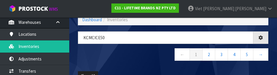
click at [92, 53] on nav "← 1 2 3 4 5 →" at bounding box center [173, 55] width 191 height 14
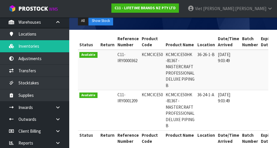
scroll to position [96, 0]
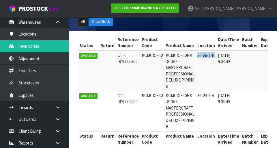
copy td "36-26-1-B"
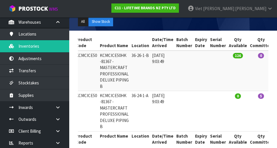
scroll to position [0, 66]
click at [173, 94] on td at bounding box center [217, 111] width 19 height 40
